Goal: Find specific page/section

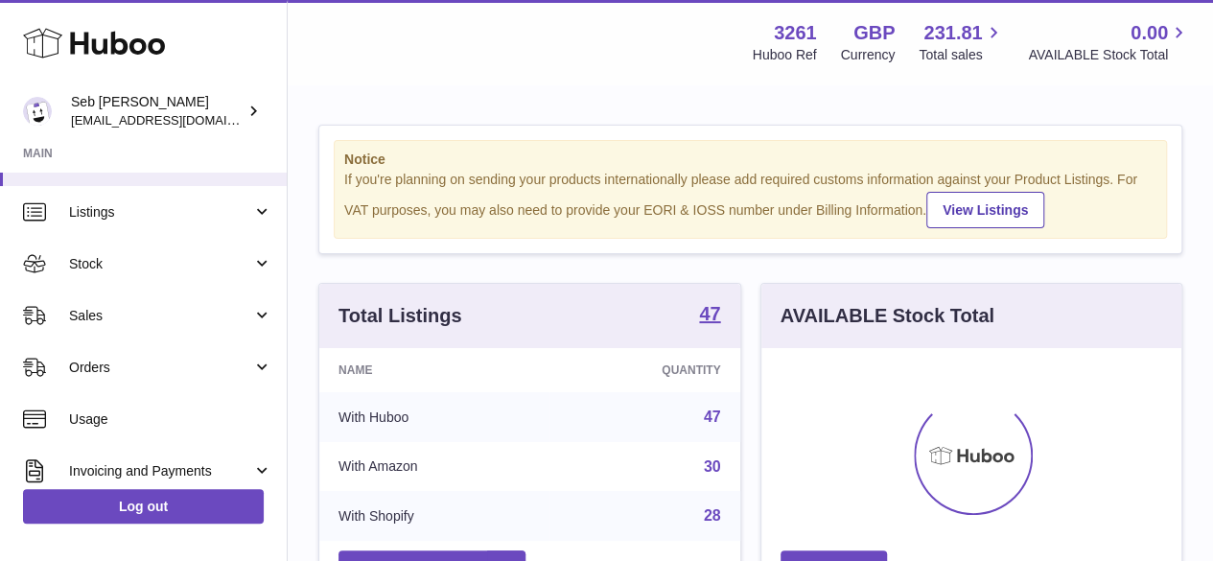
scroll to position [96, 0]
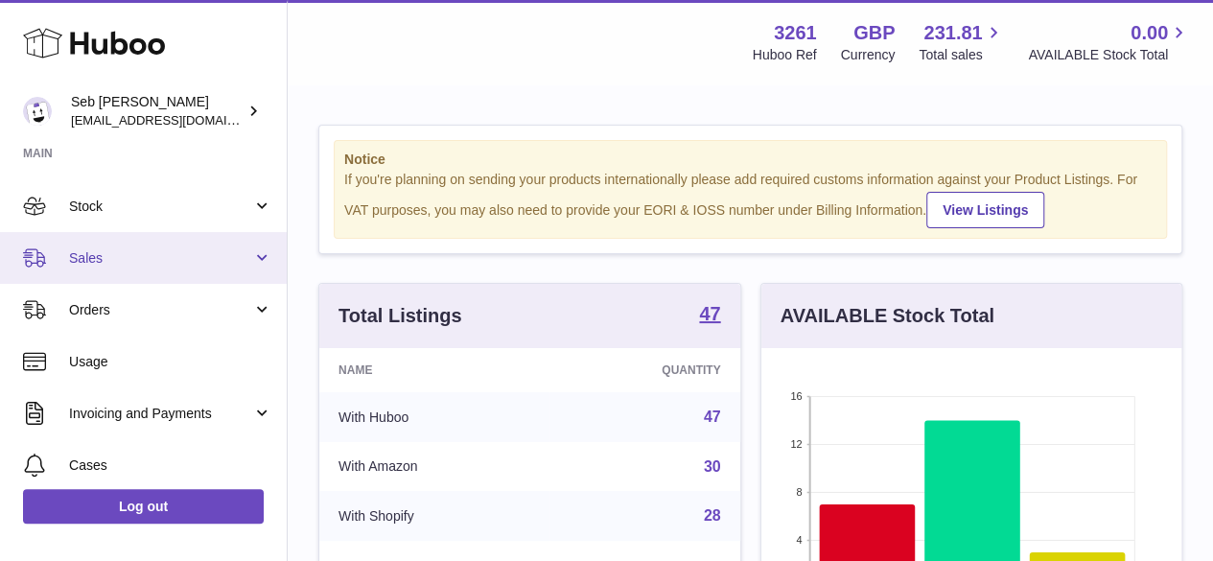
click at [100, 256] on span "Sales" at bounding box center [160, 258] width 183 height 18
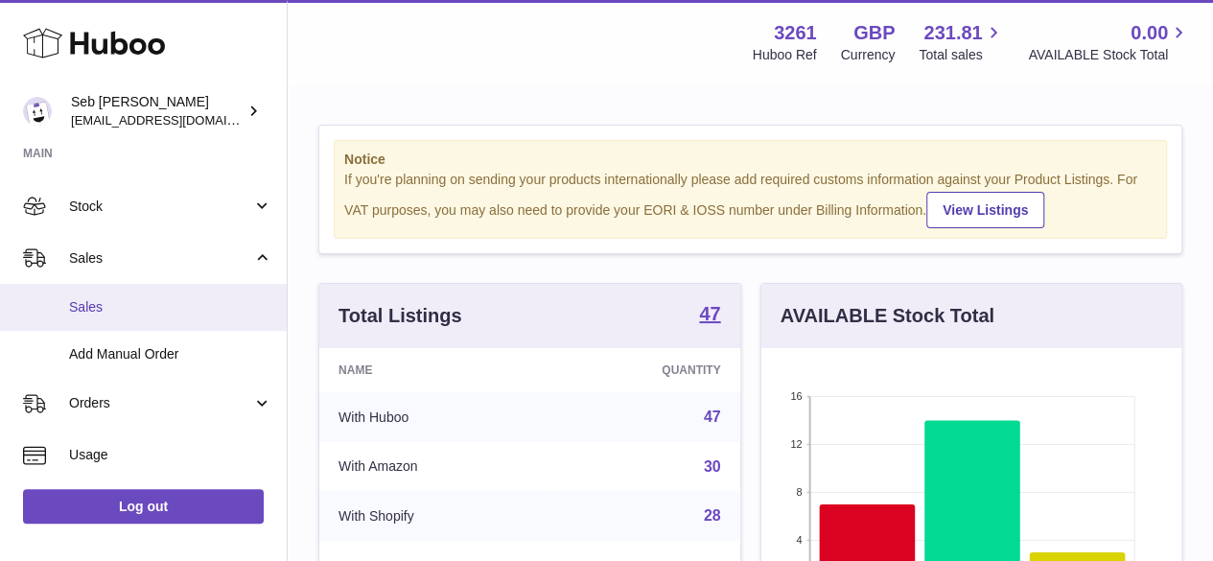
click at [108, 308] on span "Sales" at bounding box center [170, 307] width 203 height 18
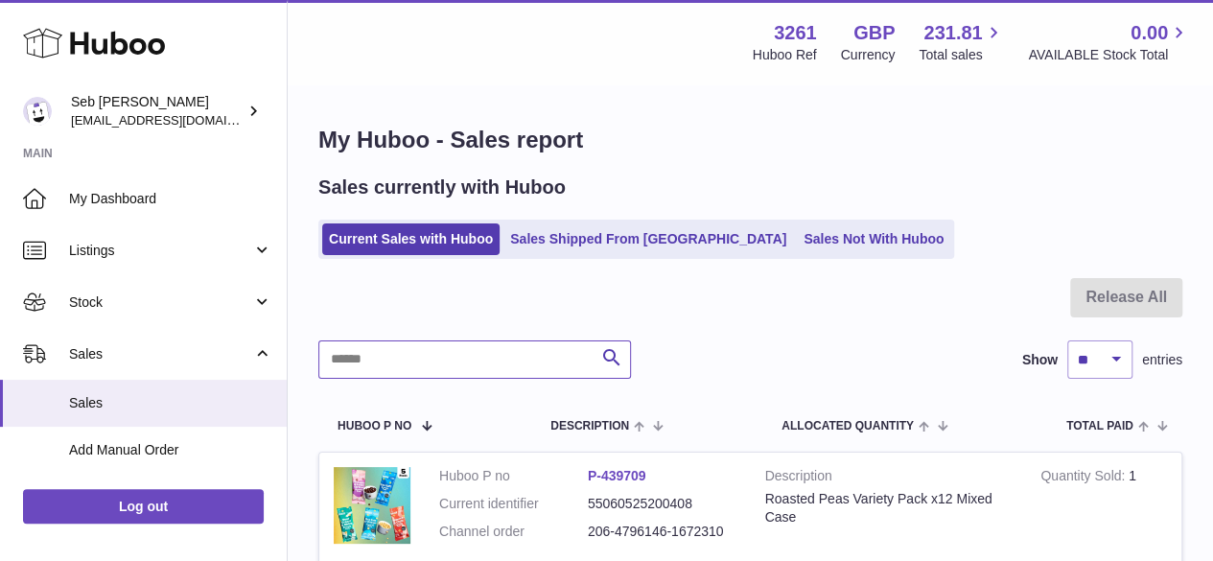
click at [445, 352] on input "text" at bounding box center [474, 359] width 313 height 38
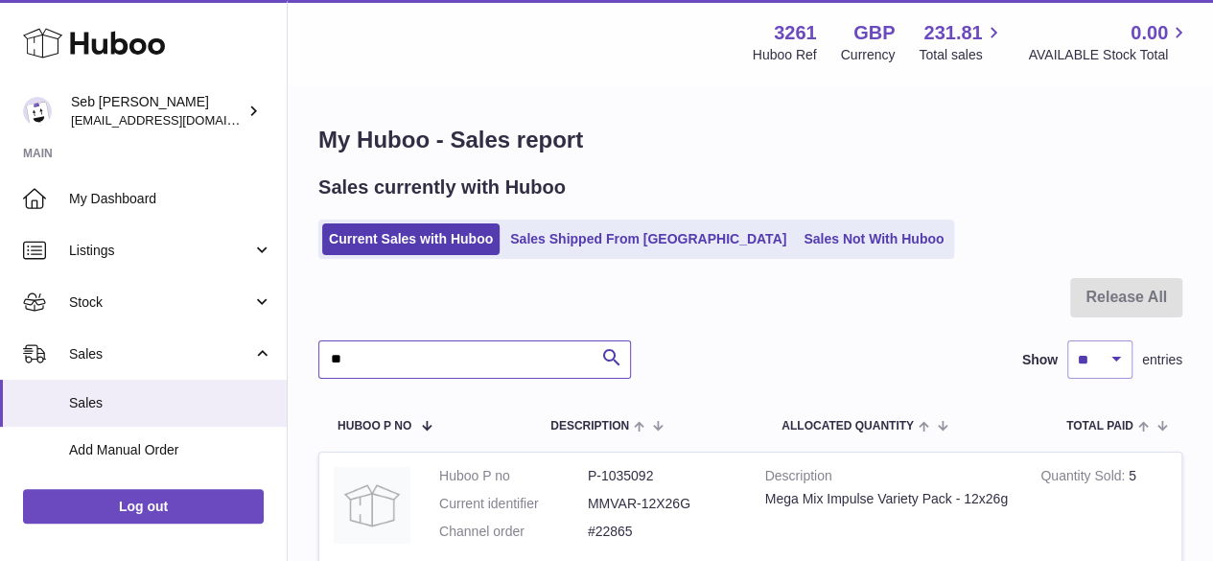
type input "*"
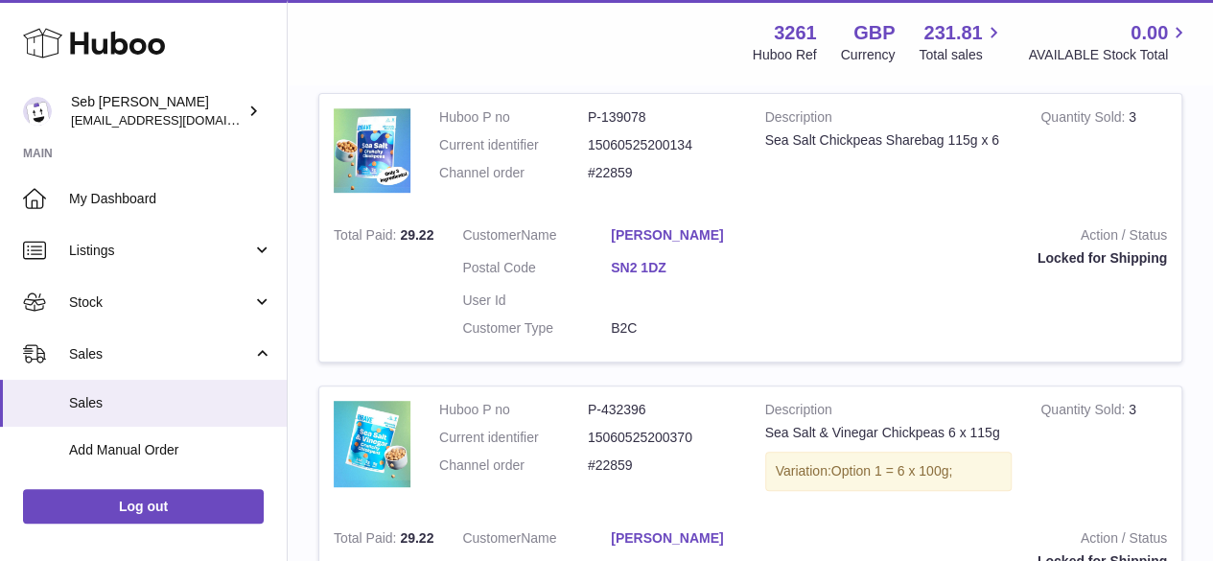
scroll to position [384, 0]
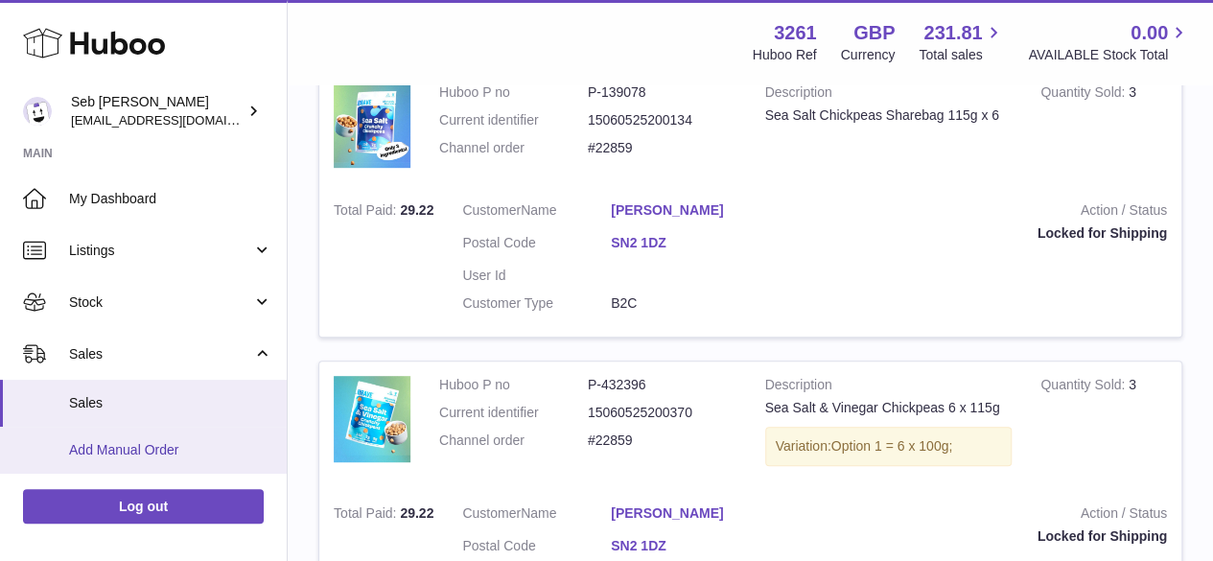
type input "**********"
